Goal: Task Accomplishment & Management: Manage account settings

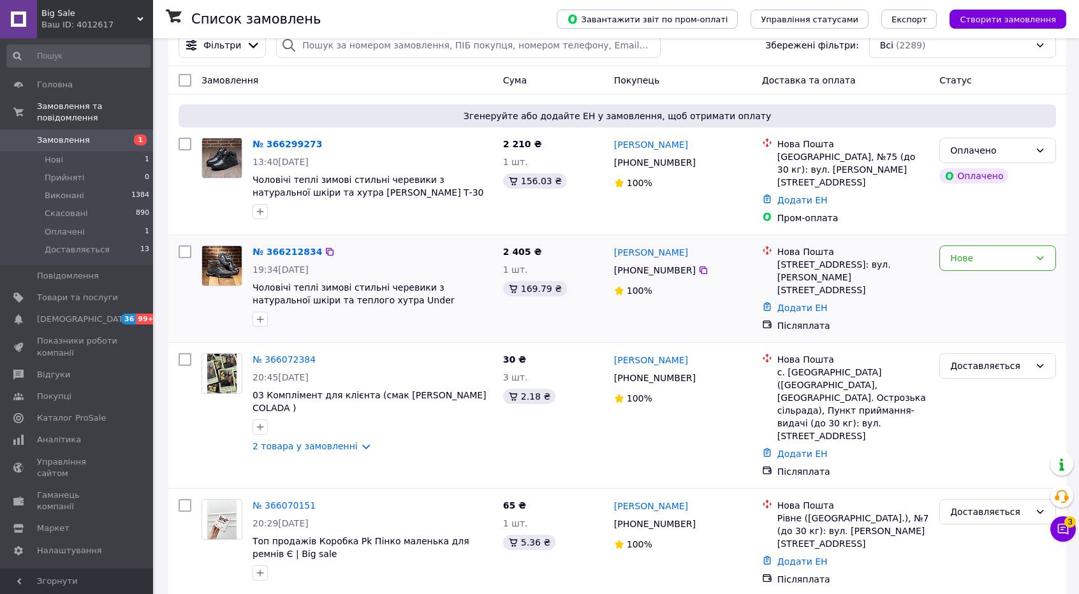
scroll to position [27, 0]
click at [79, 245] on li "Доставляється 13" at bounding box center [78, 253] width 157 height 24
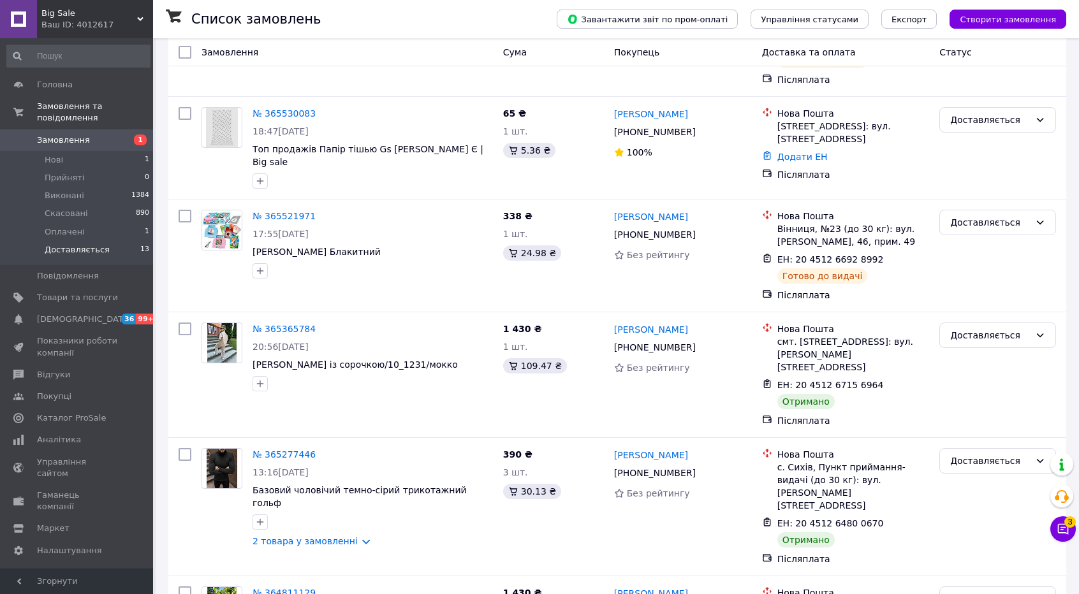
scroll to position [991, 0]
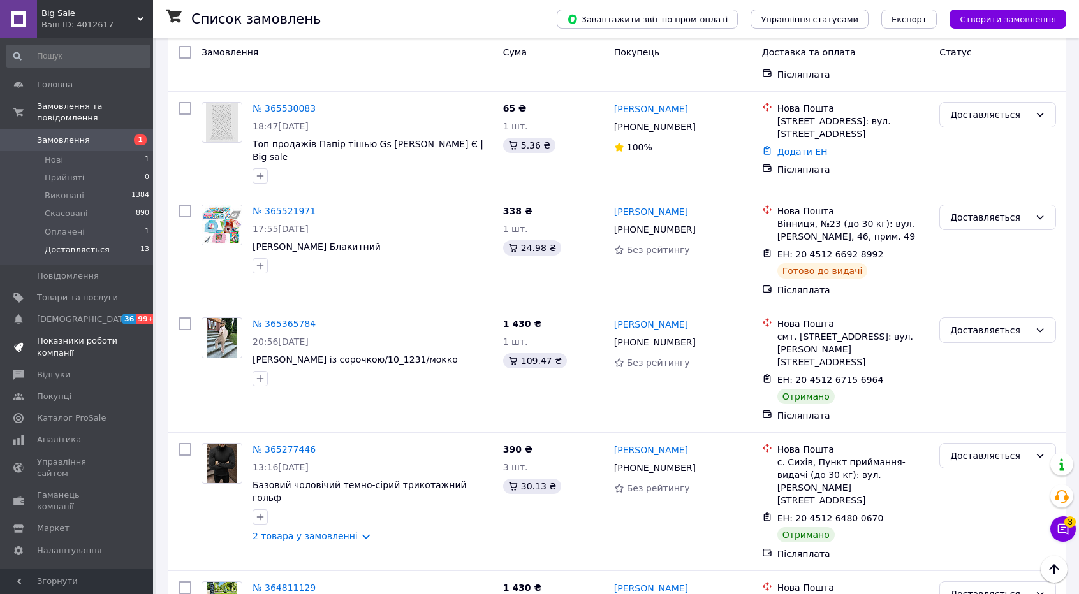
click at [73, 335] on span "Показники роботи компанії" at bounding box center [77, 346] width 81 height 23
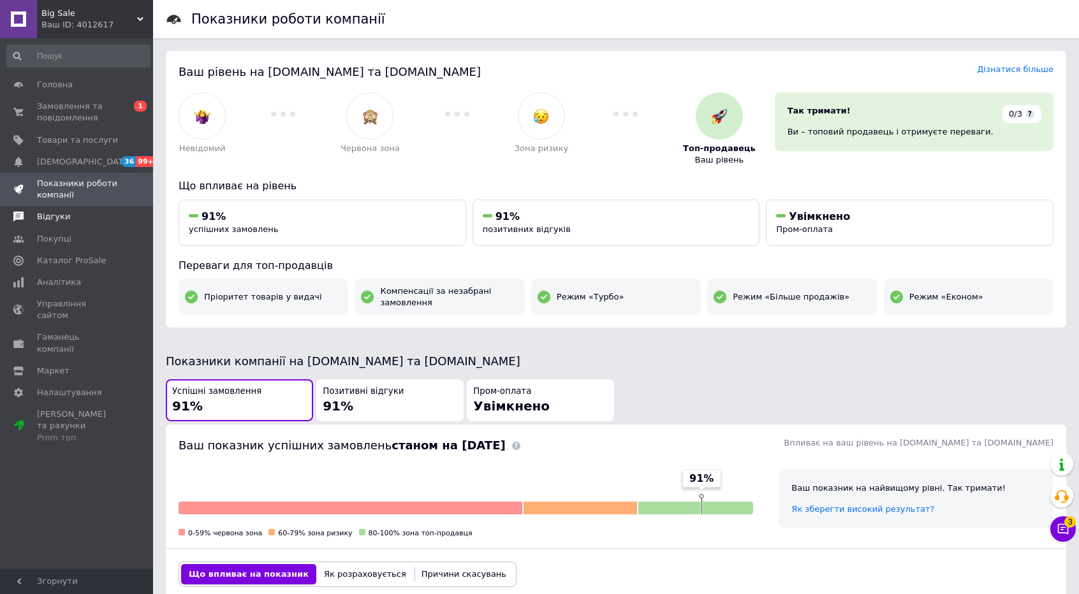
click at [49, 217] on span "Відгуки" at bounding box center [53, 216] width 33 height 11
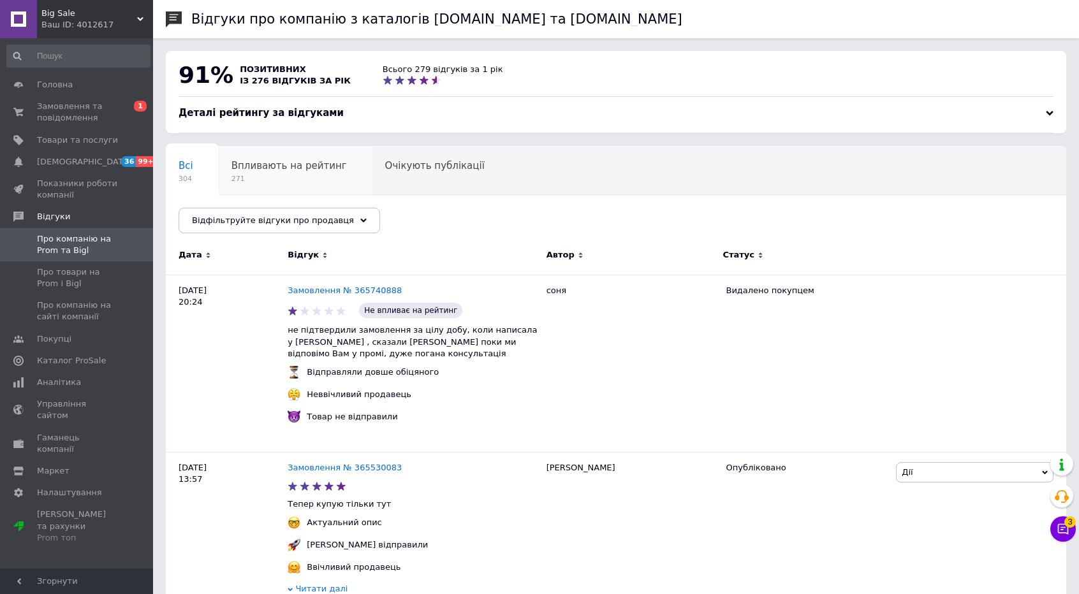
click at [266, 174] on span "271" at bounding box center [288, 179] width 115 height 10
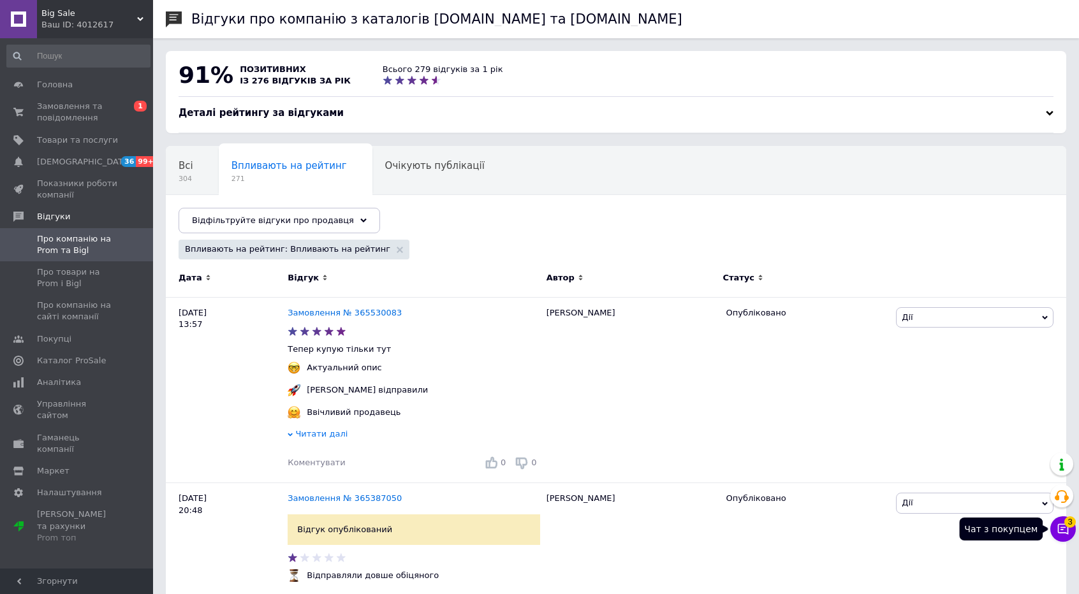
click at [571, 340] on icon at bounding box center [1062, 529] width 13 height 13
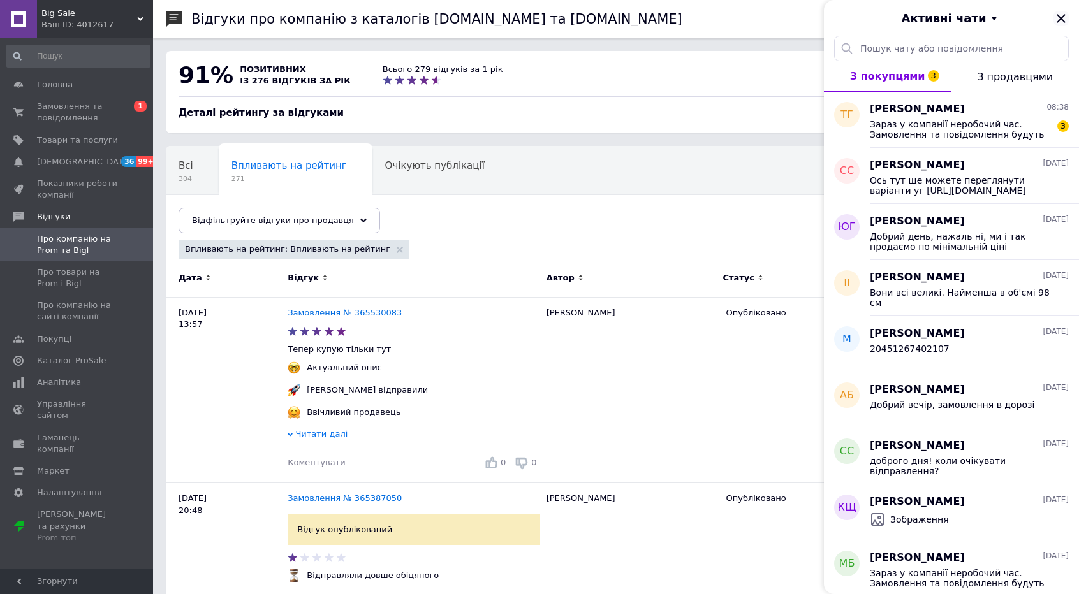
click at [571, 22] on icon "Закрити" at bounding box center [1060, 18] width 15 height 15
